Goal: Task Accomplishment & Management: Use online tool/utility

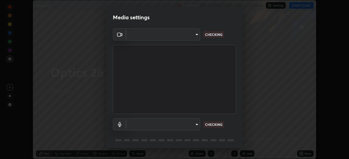
scroll to position [19, 0]
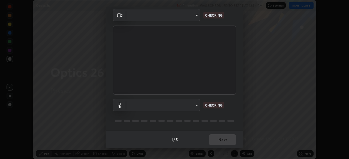
type input "e2589715ab8eab22b2355714ee0860579025c0f65aae9f1d0f1d014e139d6104"
click at [196, 104] on body "Erase all Optics 26 Recording WAS SCHEDULED TO START AT 12:54 PM Settings START…" at bounding box center [174, 79] width 349 height 159
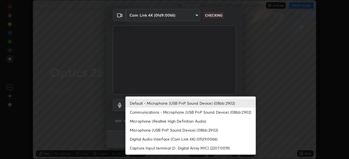
click at [195, 112] on li "Communications - Microphone (USB PnP Sound Device) (08bb:2902)" at bounding box center [190, 112] width 130 height 9
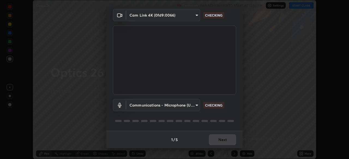
click at [192, 107] on body "Erase all Optics 26 Recording WAS SCHEDULED TO START AT 12:54 PM Settings START…" at bounding box center [174, 79] width 349 height 159
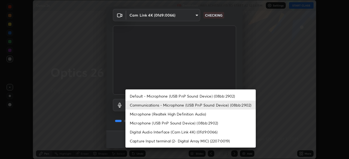
click at [192, 96] on li "Default - Microphone (USB PnP Sound Device) (08bb:2902)" at bounding box center [190, 96] width 130 height 9
type input "default"
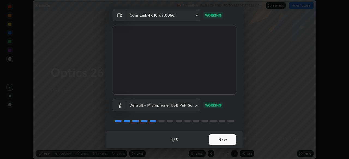
click at [227, 139] on button "Next" at bounding box center [222, 140] width 27 height 11
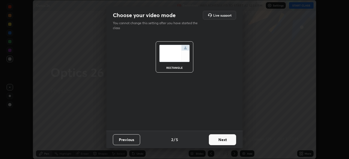
scroll to position [0, 0]
click at [227, 142] on button "Next" at bounding box center [222, 140] width 27 height 11
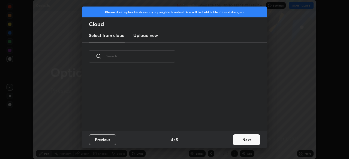
click at [236, 141] on button "Next" at bounding box center [246, 140] width 27 height 11
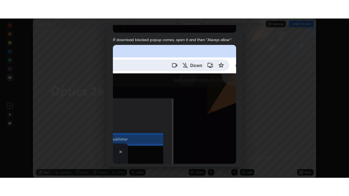
scroll to position [131, 0]
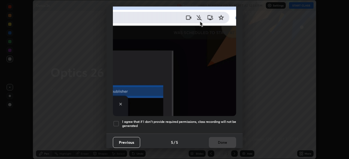
click at [214, 120] on h5 "I agree that if I don't provide required permissions, class recording will not …" at bounding box center [179, 124] width 114 height 8
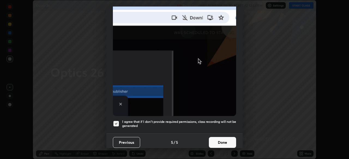
click at [219, 140] on button "Done" at bounding box center [222, 142] width 27 height 11
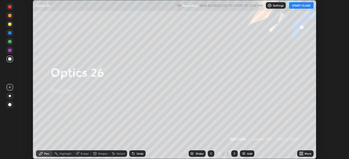
click at [295, 6] on button "START CLASS" at bounding box center [301, 5] width 25 height 7
click at [307, 154] on div "More" at bounding box center [307, 154] width 7 height 3
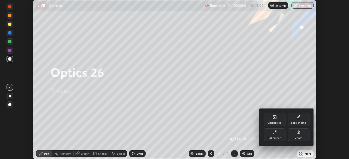
click at [268, 135] on div "Full screen" at bounding box center [275, 135] width 22 height 13
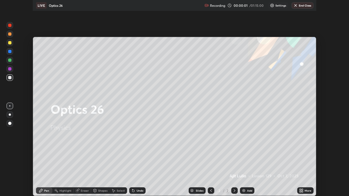
scroll to position [196, 349]
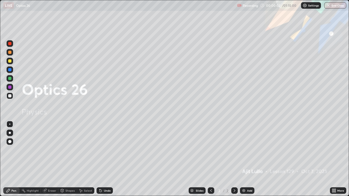
click at [252, 159] on div "Add" at bounding box center [247, 191] width 14 height 7
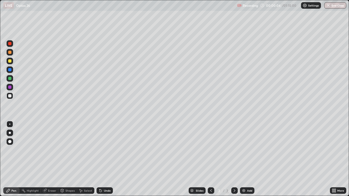
click at [13, 60] on div at bounding box center [10, 61] width 7 height 7
click at [11, 96] on div at bounding box center [9, 95] width 3 height 3
click at [108, 159] on div "Undo" at bounding box center [104, 191] width 16 height 7
click at [109, 159] on div "Undo" at bounding box center [107, 190] width 7 height 3
click at [108, 159] on div "Undo" at bounding box center [107, 190] width 7 height 3
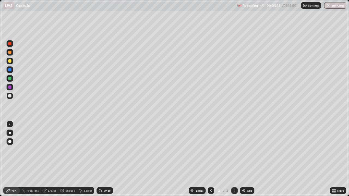
click at [252, 159] on div "Add" at bounding box center [247, 191] width 14 height 7
click at [11, 62] on div at bounding box center [10, 61] width 7 height 7
click at [252, 159] on div "Add" at bounding box center [247, 191] width 14 height 7
click at [110, 159] on div "Undo" at bounding box center [104, 191] width 16 height 7
click at [111, 159] on div "Undo" at bounding box center [104, 191] width 16 height 7
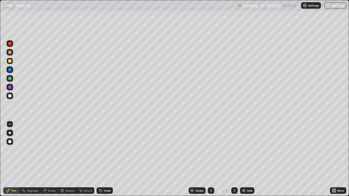
click at [210, 159] on icon at bounding box center [211, 191] width 4 height 4
click at [234, 159] on icon at bounding box center [234, 191] width 4 height 4
click at [247, 159] on div "Add" at bounding box center [249, 190] width 5 height 3
click at [250, 159] on div "Add" at bounding box center [247, 191] width 14 height 7
click at [10, 61] on div at bounding box center [9, 60] width 3 height 3
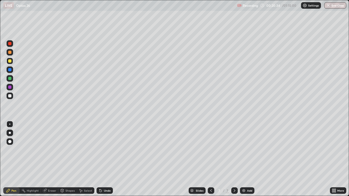
click at [11, 97] on div at bounding box center [9, 95] width 3 height 3
click at [109, 159] on div "Undo" at bounding box center [107, 190] width 7 height 3
click at [108, 159] on div "Undo" at bounding box center [107, 190] width 7 height 3
click at [12, 62] on div at bounding box center [10, 61] width 7 height 7
click at [103, 159] on div "Undo" at bounding box center [104, 191] width 16 height 7
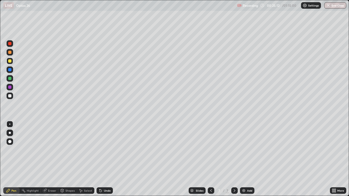
click at [12, 97] on div at bounding box center [10, 96] width 7 height 7
click at [247, 159] on div "Add" at bounding box center [249, 190] width 5 height 3
click at [11, 62] on div at bounding box center [9, 60] width 3 height 3
click at [12, 97] on div at bounding box center [10, 96] width 7 height 7
click at [247, 159] on div "Add" at bounding box center [247, 191] width 14 height 7
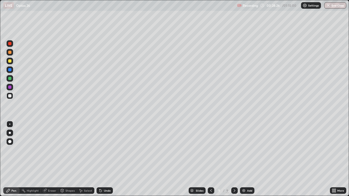
click at [10, 61] on div at bounding box center [9, 60] width 3 height 3
click at [105, 159] on div "Undo" at bounding box center [107, 190] width 7 height 3
click at [211, 159] on icon at bounding box center [211, 191] width 4 height 4
click at [235, 159] on div at bounding box center [234, 190] width 7 height 11
click at [253, 159] on div "Add" at bounding box center [247, 191] width 14 height 7
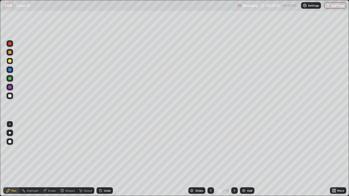
click at [210, 159] on icon at bounding box center [211, 191] width 4 height 4
click at [234, 159] on icon at bounding box center [234, 191] width 4 height 4
click at [211, 159] on icon at bounding box center [211, 191] width 4 height 4
click at [210, 159] on icon at bounding box center [211, 191] width 4 height 4
click at [234, 159] on icon at bounding box center [235, 190] width 2 height 3
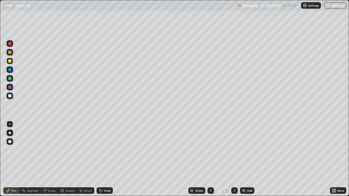
click at [235, 159] on icon at bounding box center [234, 191] width 4 height 4
click at [251, 159] on div "Add" at bounding box center [247, 191] width 14 height 7
click at [213, 159] on div at bounding box center [211, 191] width 7 height 7
click at [210, 159] on icon at bounding box center [211, 191] width 4 height 4
click at [237, 159] on div at bounding box center [234, 191] width 7 height 7
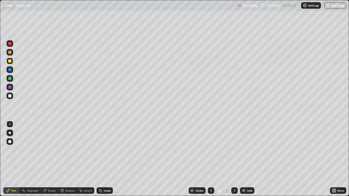
click at [234, 159] on icon at bounding box center [234, 191] width 4 height 4
click at [244, 159] on img at bounding box center [244, 191] width 4 height 4
click at [11, 97] on div at bounding box center [9, 95] width 3 height 3
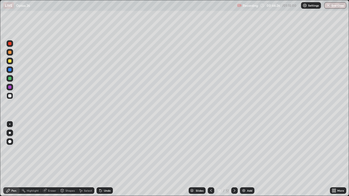
click at [52, 159] on div "Eraser" at bounding box center [49, 191] width 17 height 7
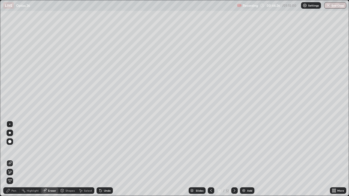
click at [12, 159] on icon at bounding box center [10, 172] width 4 height 5
click at [15, 159] on div "Pen" at bounding box center [13, 190] width 5 height 3
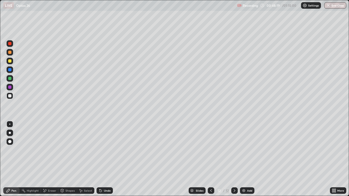
click at [251, 159] on div "Add" at bounding box center [247, 191] width 14 height 7
click at [11, 63] on div at bounding box center [10, 61] width 7 height 7
click at [210, 159] on div at bounding box center [211, 190] width 7 height 11
click at [235, 159] on div at bounding box center [234, 191] width 7 height 7
click at [210, 159] on icon at bounding box center [211, 191] width 4 height 4
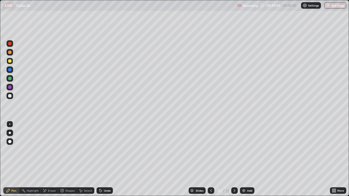
click at [211, 159] on icon at bounding box center [211, 191] width 4 height 4
click at [210, 159] on icon at bounding box center [211, 191] width 4 height 4
click at [210, 159] on div at bounding box center [211, 191] width 7 height 7
click at [210, 159] on div at bounding box center [211, 190] width 7 height 11
click at [211, 159] on div at bounding box center [211, 190] width 7 height 11
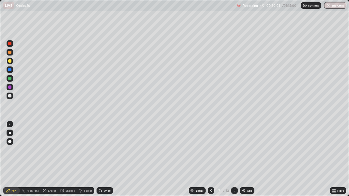
click at [211, 159] on div at bounding box center [211, 190] width 7 height 11
click at [210, 159] on div at bounding box center [211, 190] width 7 height 11
click at [210, 159] on icon at bounding box center [211, 191] width 4 height 4
click at [231, 159] on div at bounding box center [234, 191] width 7 height 7
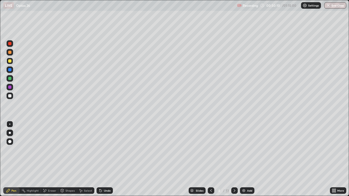
click at [234, 159] on icon at bounding box center [234, 191] width 4 height 4
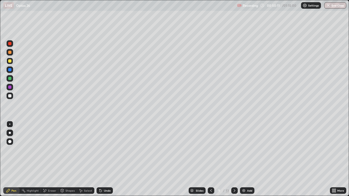
click at [234, 159] on icon at bounding box center [234, 191] width 4 height 4
click at [234, 159] on icon at bounding box center [235, 190] width 2 height 3
click at [234, 159] on icon at bounding box center [234, 191] width 4 height 4
click at [235, 159] on icon at bounding box center [234, 191] width 4 height 4
click at [234, 159] on icon at bounding box center [234, 191] width 4 height 4
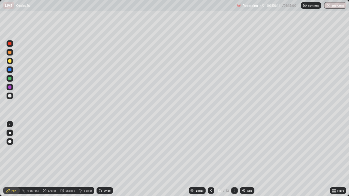
click at [234, 159] on icon at bounding box center [234, 191] width 4 height 4
click at [251, 159] on div "Add" at bounding box center [247, 191] width 14 height 7
click at [55, 159] on div "Eraser" at bounding box center [52, 190] width 8 height 3
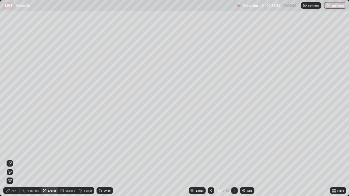
click at [11, 159] on div at bounding box center [10, 163] width 7 height 7
click at [15, 159] on div "Pen" at bounding box center [13, 190] width 5 height 3
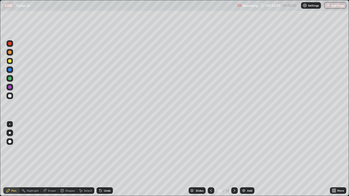
click at [53, 159] on div "Eraser" at bounding box center [49, 191] width 17 height 7
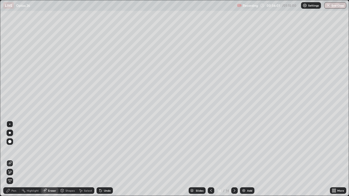
click at [12, 159] on div "Pen" at bounding box center [13, 190] width 5 height 3
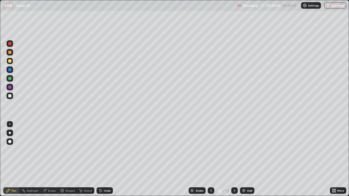
click at [56, 159] on div "Eraser" at bounding box center [52, 190] width 8 height 3
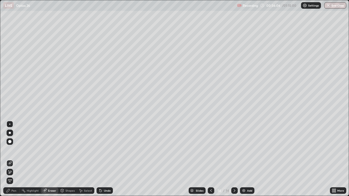
click at [12, 159] on div "Pen" at bounding box center [13, 190] width 5 height 3
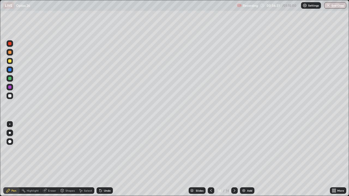
click at [248, 159] on div "Add" at bounding box center [249, 190] width 5 height 3
click at [210, 159] on icon at bounding box center [211, 191] width 4 height 4
click at [234, 159] on icon at bounding box center [234, 191] width 4 height 4
click at [104, 159] on div "Undo" at bounding box center [107, 190] width 7 height 3
click at [248, 159] on div "Add" at bounding box center [249, 190] width 5 height 3
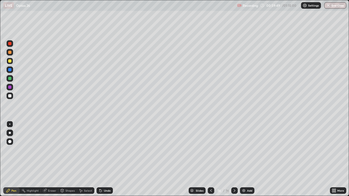
click at [210, 159] on icon at bounding box center [211, 191] width 4 height 4
click at [233, 159] on icon at bounding box center [234, 191] width 4 height 4
click at [234, 159] on icon at bounding box center [234, 191] width 4 height 4
click at [251, 159] on div "Add" at bounding box center [247, 191] width 14 height 7
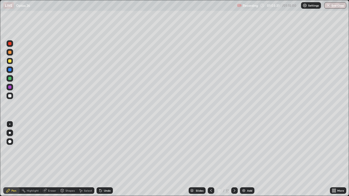
click at [337, 4] on button "End Class" at bounding box center [335, 5] width 22 height 7
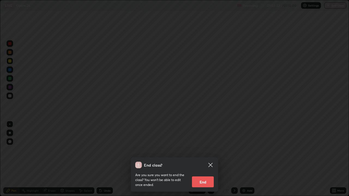
click at [209, 159] on button "End" at bounding box center [203, 182] width 22 height 11
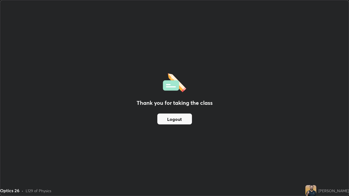
click at [182, 117] on button "Logout" at bounding box center [174, 119] width 35 height 11
